Goal: Task Accomplishment & Management: Manage account settings

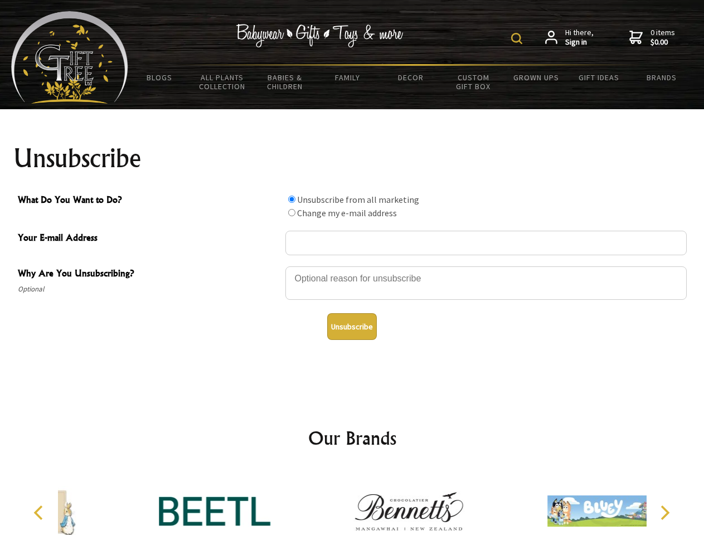
click at [518, 38] on img at bounding box center [516, 38] width 11 height 11
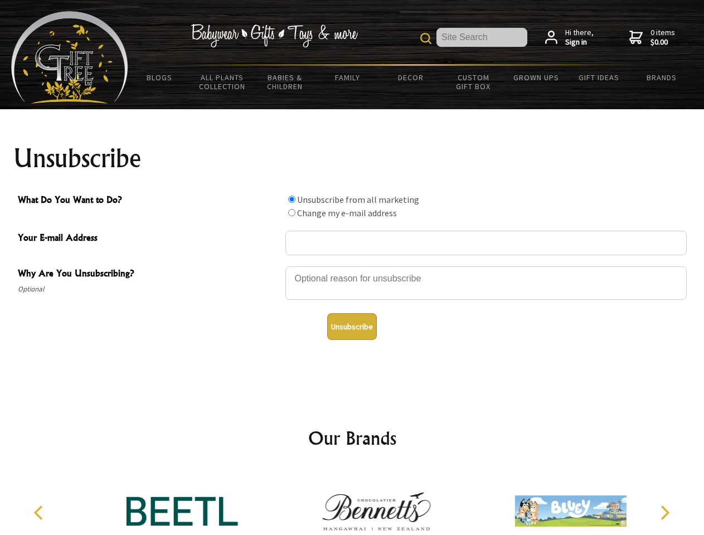
click at [352, 266] on div at bounding box center [485, 284] width 401 height 39
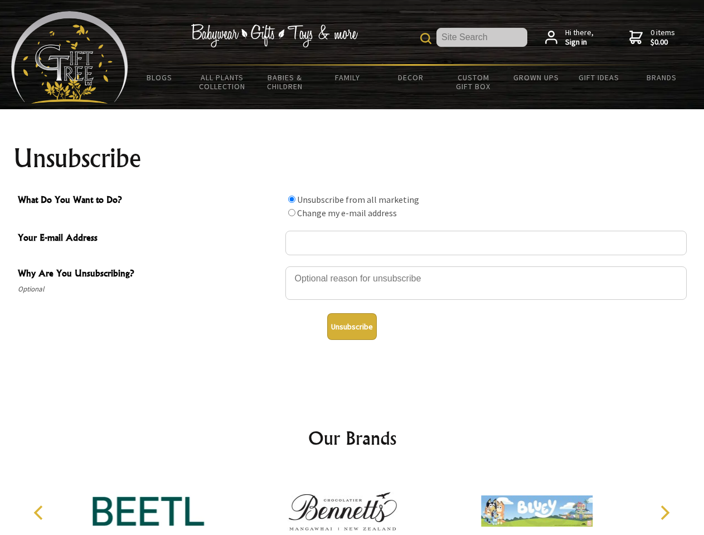
click at [291, 199] on input "What Do You Want to Do?" at bounding box center [291, 199] width 7 height 7
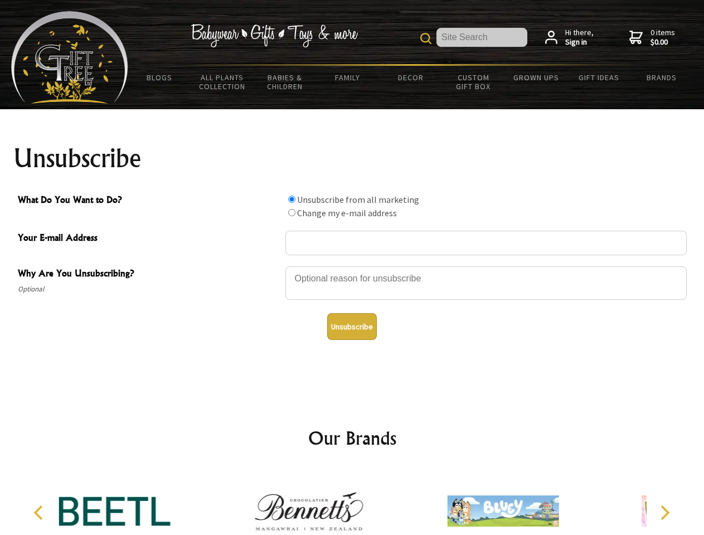
click at [291, 212] on input "What Do You Want to Do?" at bounding box center [291, 212] width 7 height 7
radio input "true"
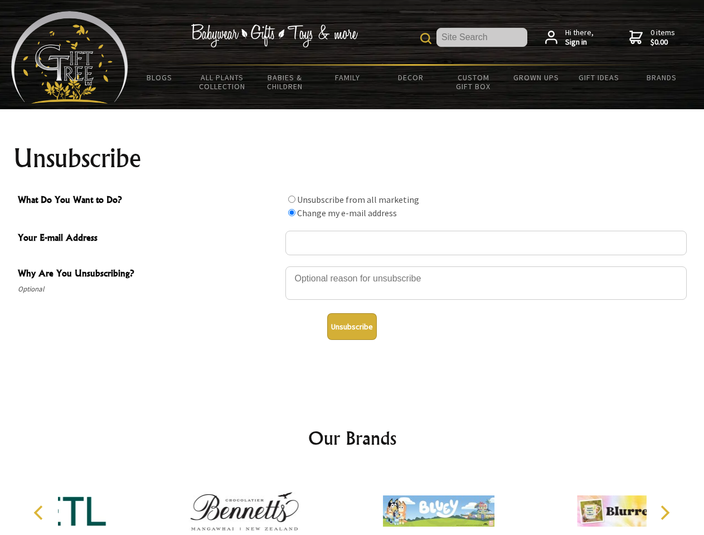
click at [352, 327] on button "Unsubscribe" at bounding box center [352, 326] width 50 height 27
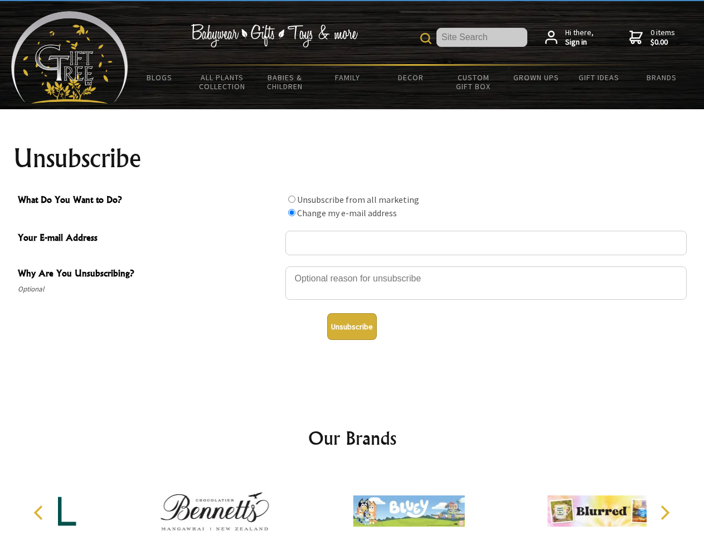
click at [353, 502] on img at bounding box center [408, 511] width 111 height 84
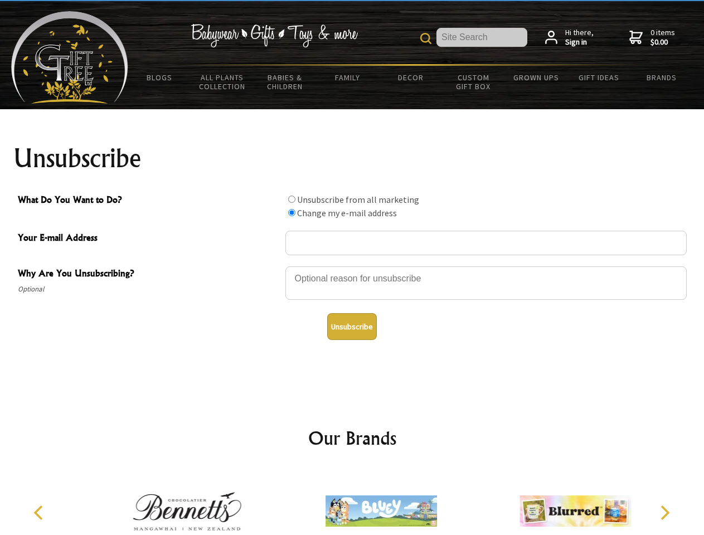
click at [40, 513] on icon "Previous" at bounding box center [39, 512] width 14 height 14
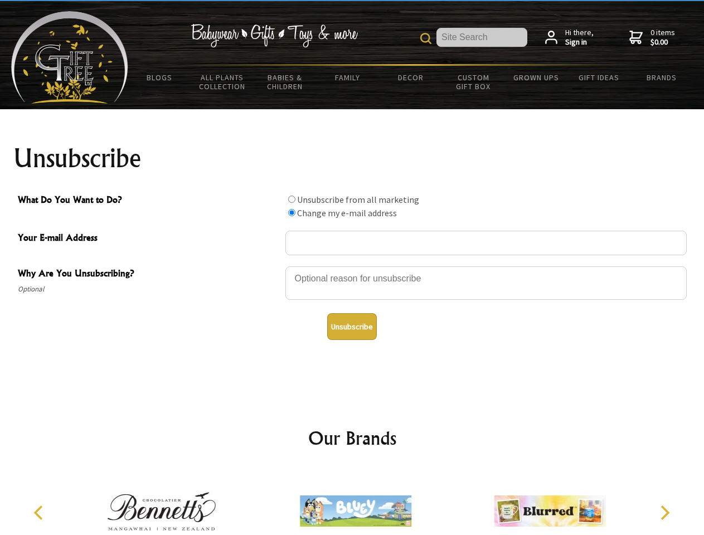
click at [664, 513] on icon "Next" at bounding box center [664, 512] width 14 height 14
